Goal: Task Accomplishment & Management: Manage account settings

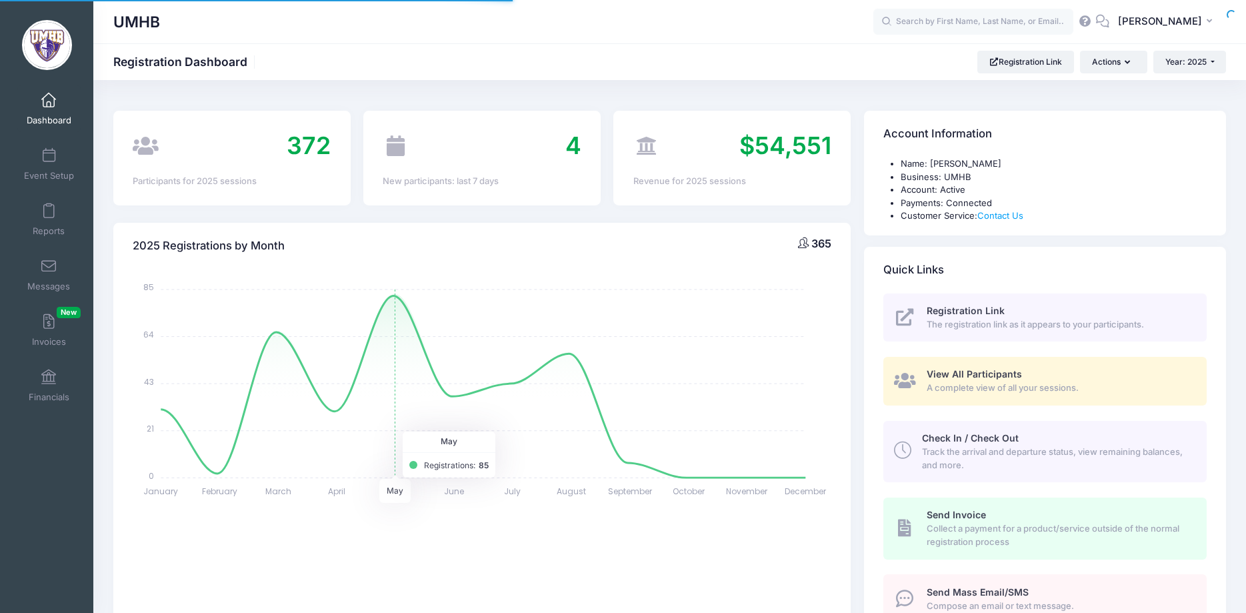
select select
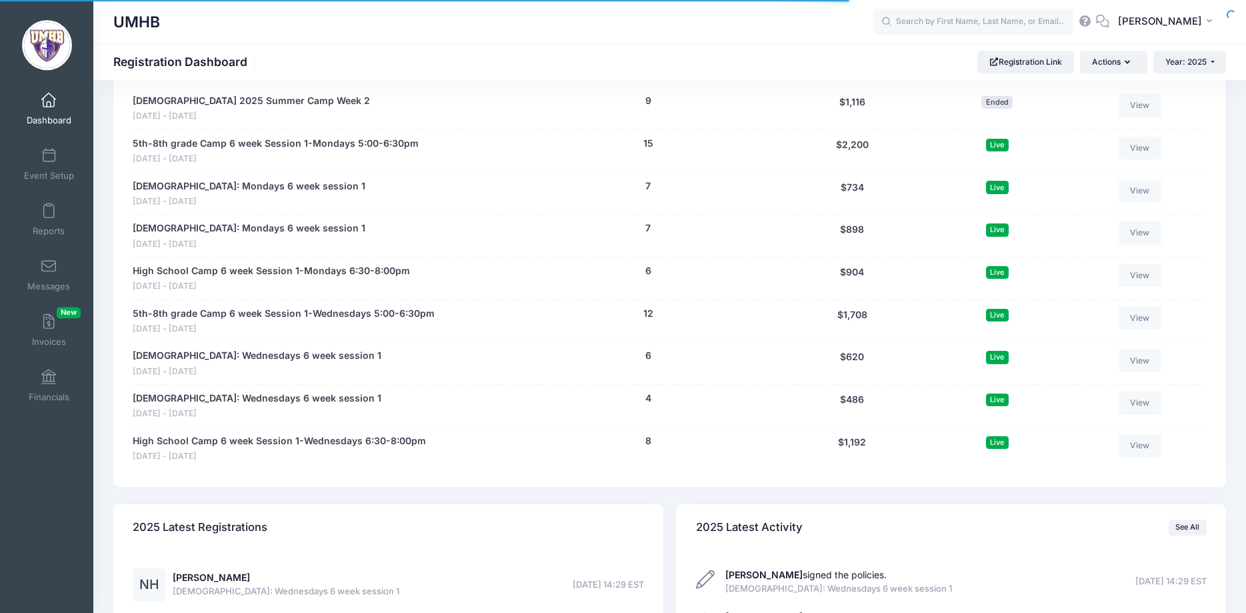
scroll to position [1904, 0]
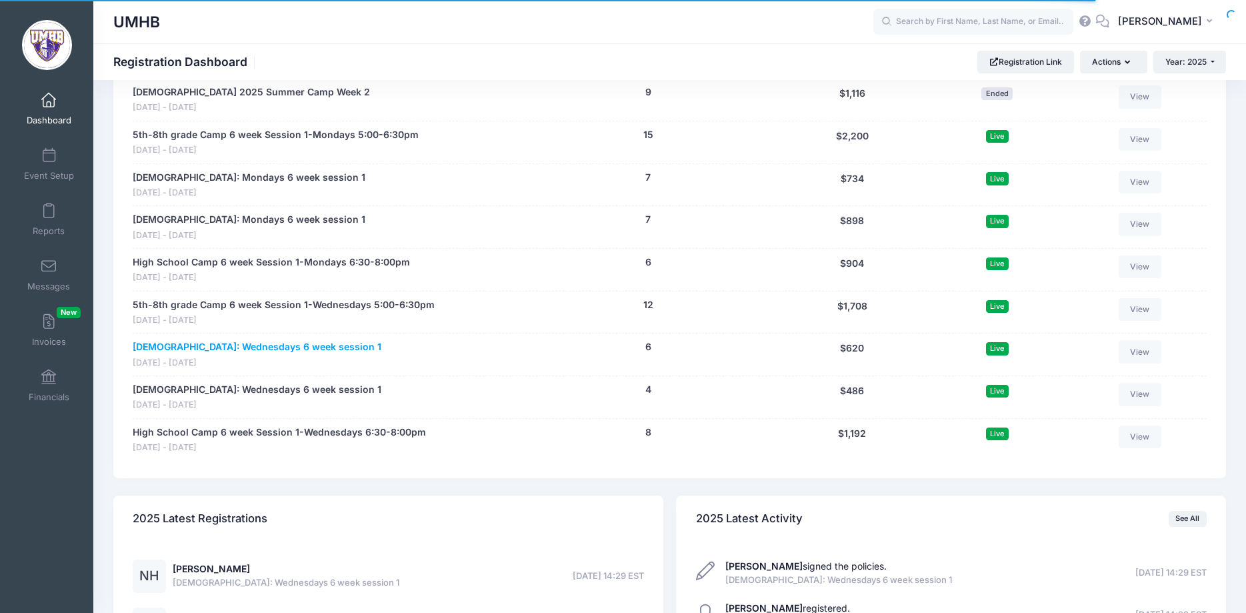
click at [255, 346] on link "[DEMOGRAPHIC_DATA]: Wednesdays 6 week session 1" at bounding box center [257, 347] width 249 height 14
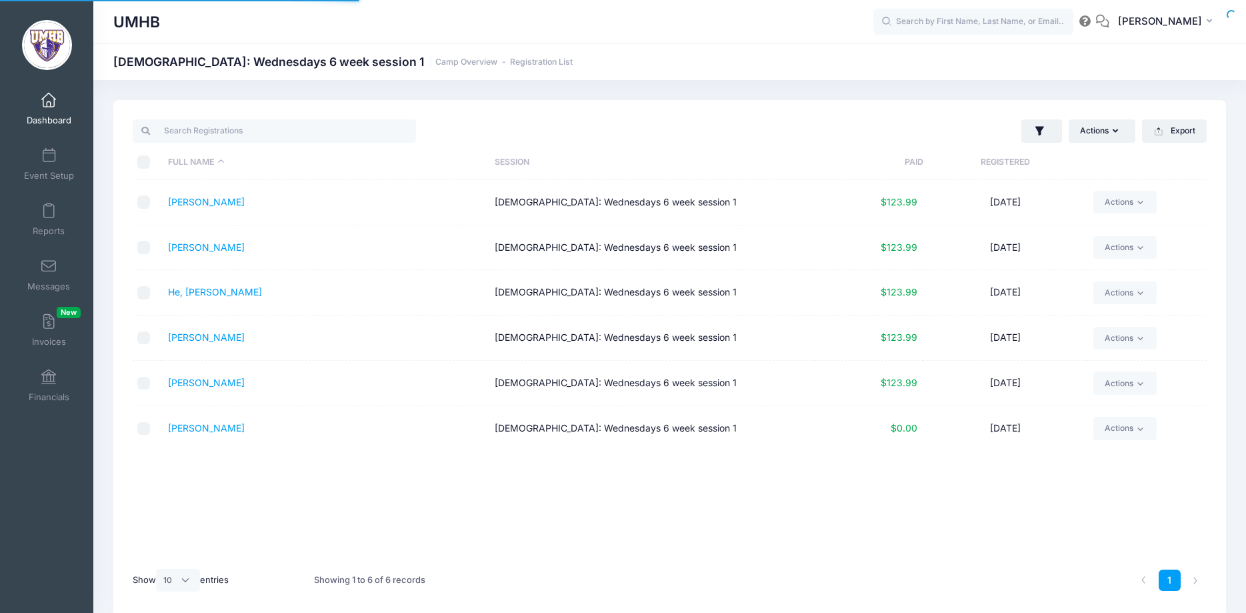
select select "10"
click at [243, 340] on link "[PERSON_NAME]" at bounding box center [206, 336] width 77 height 11
click at [61, 95] on link "Dashboard" at bounding box center [48, 108] width 63 height 47
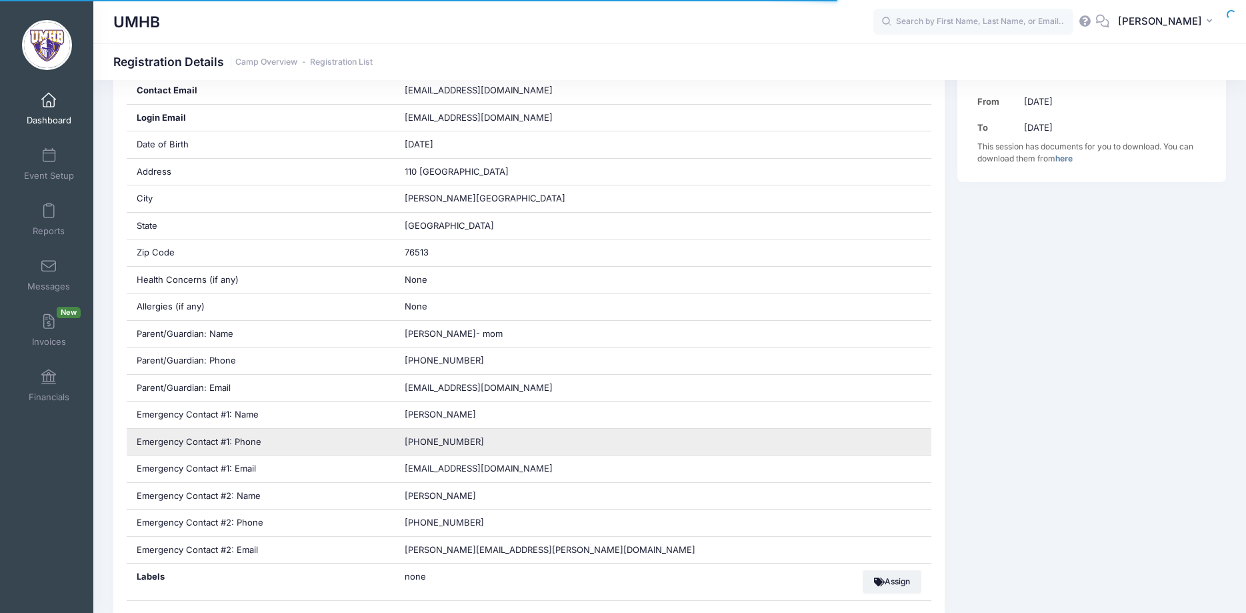
scroll to position [680, 0]
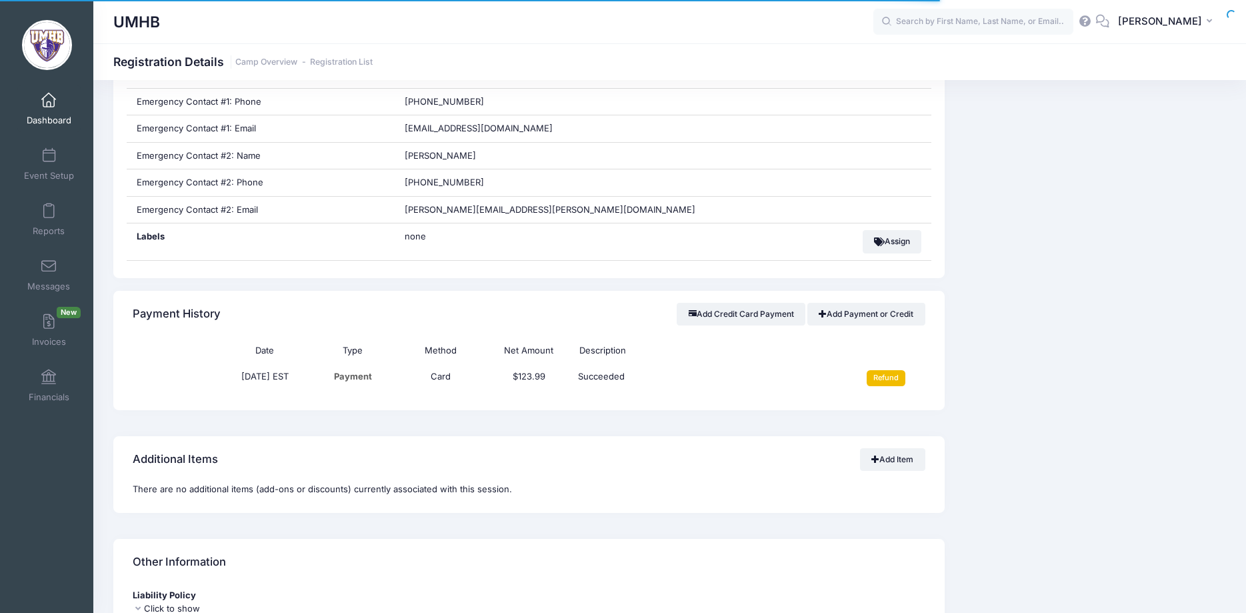
click at [879, 377] on input "Refund" at bounding box center [886, 378] width 39 height 16
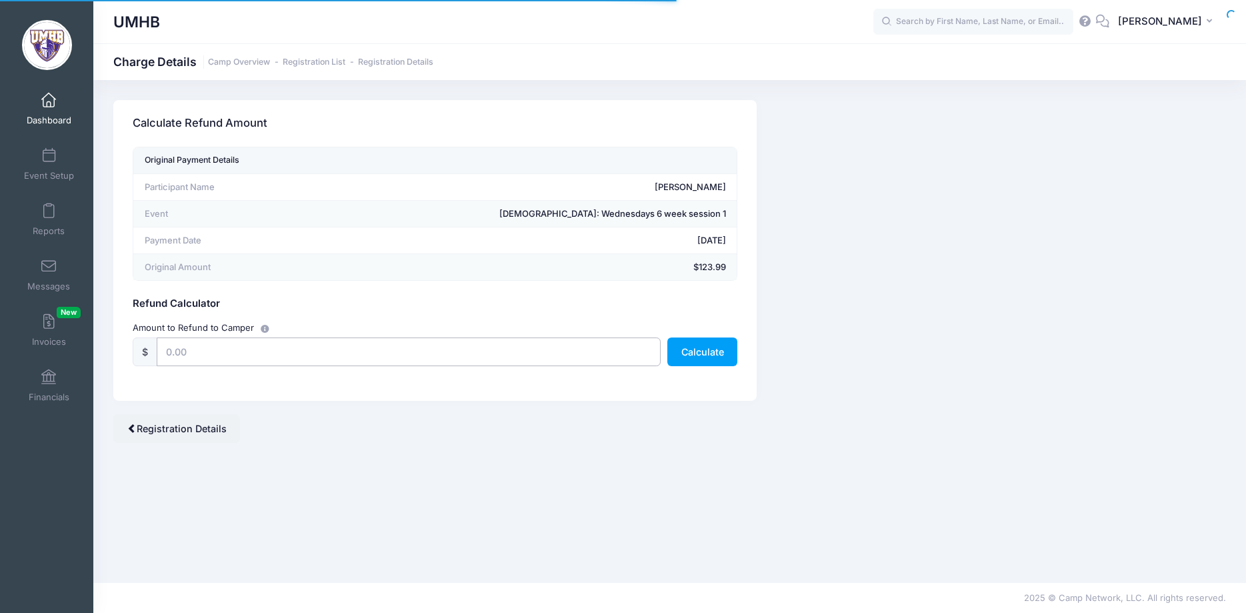
click at [498, 342] on input "text" at bounding box center [409, 351] width 504 height 29
type input "60"
click at [711, 348] on button "Calculate" at bounding box center [702, 351] width 70 height 29
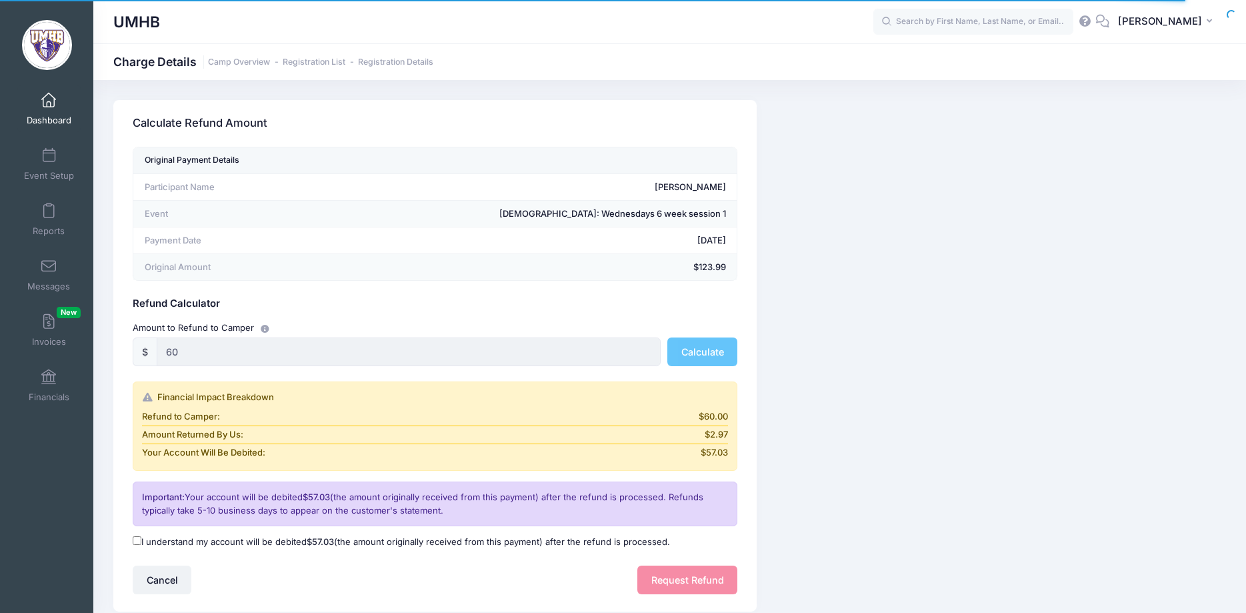
click at [139, 541] on input "I understand my account will be debited $57.03 (the amount originally received …" at bounding box center [137, 540] width 9 height 9
checkbox input "true"
click at [693, 575] on button "Request Refund" at bounding box center [687, 579] width 100 height 29
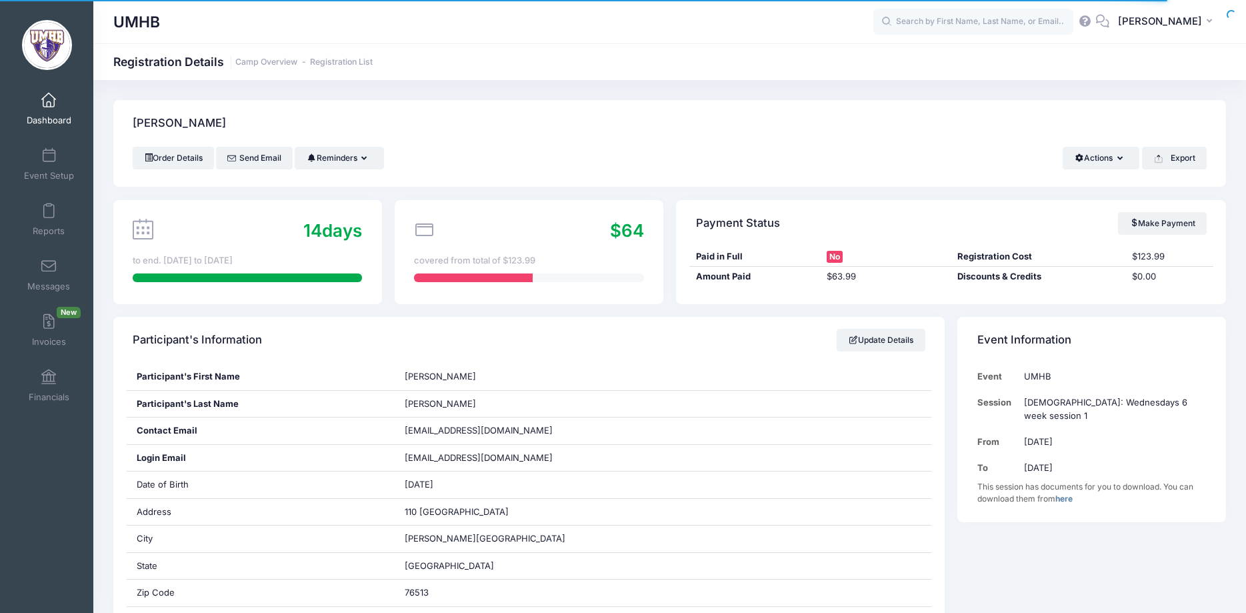
click at [40, 101] on link "Dashboard" at bounding box center [48, 108] width 63 height 47
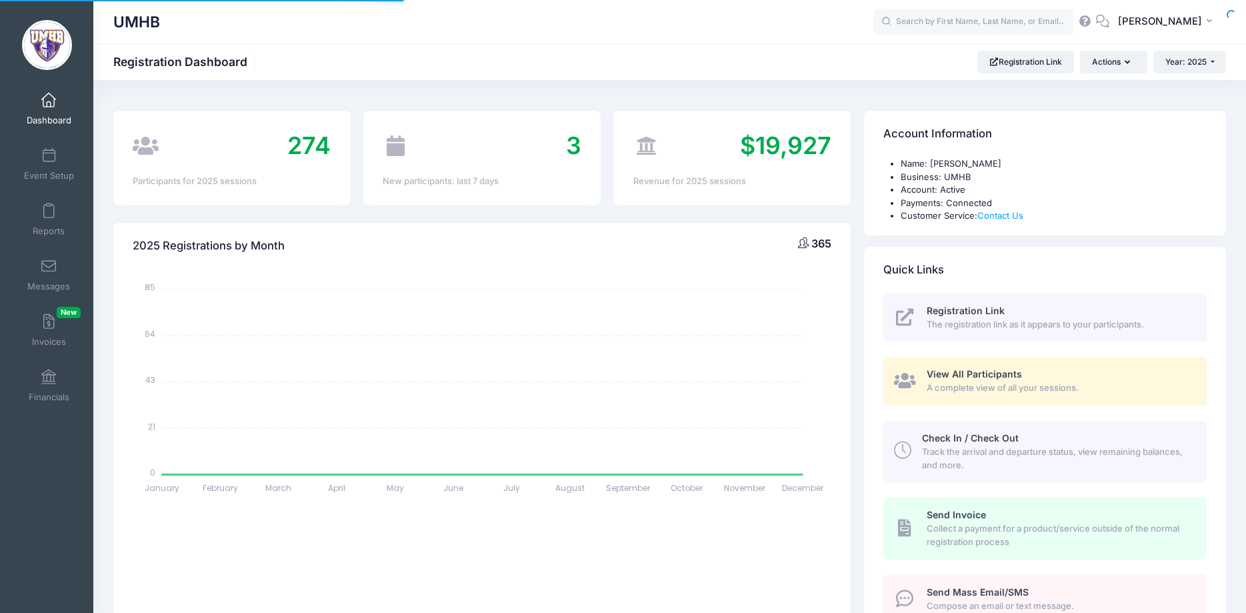
select select
